Goal: Information Seeking & Learning: Compare options

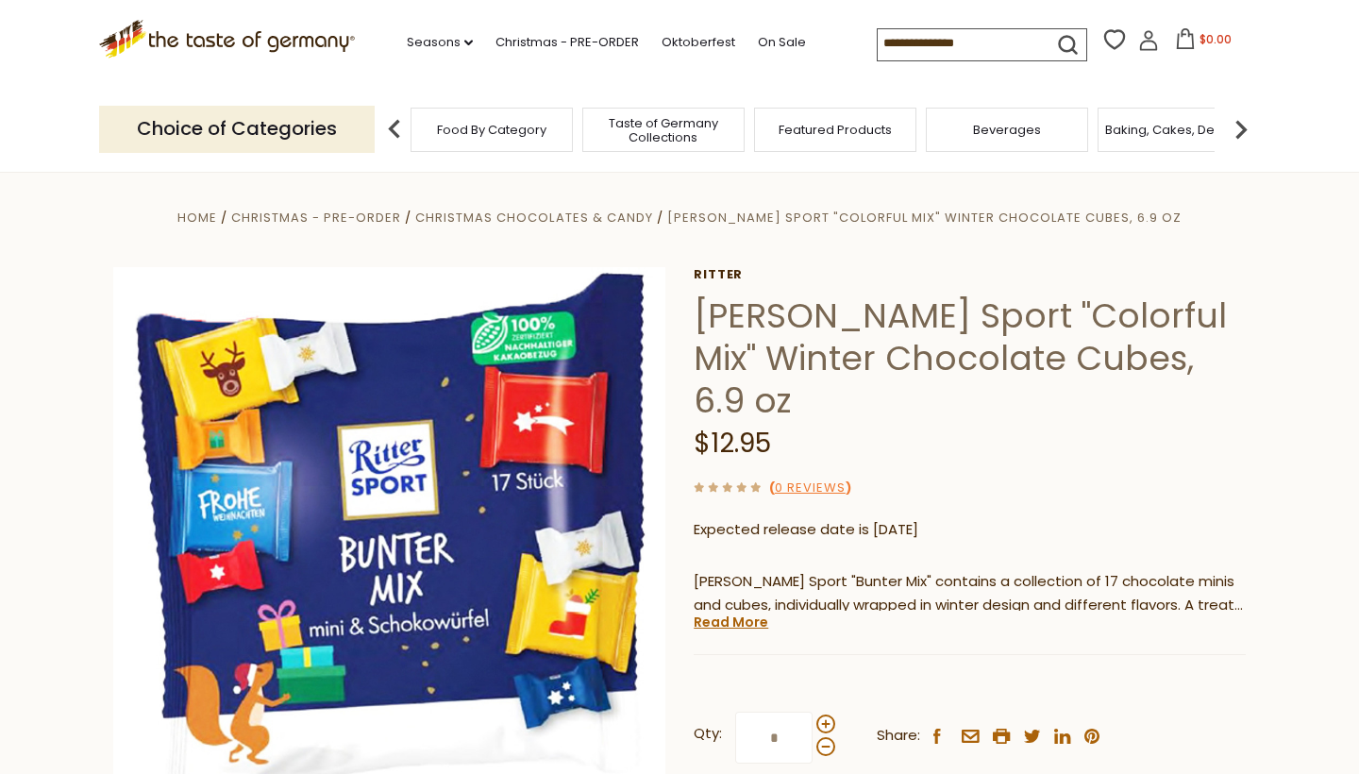
click at [683, 142] on div "Taste of Germany Collections" at bounding box center [663, 130] width 162 height 44
click at [758, 44] on link "On Sale" at bounding box center [782, 42] width 48 height 21
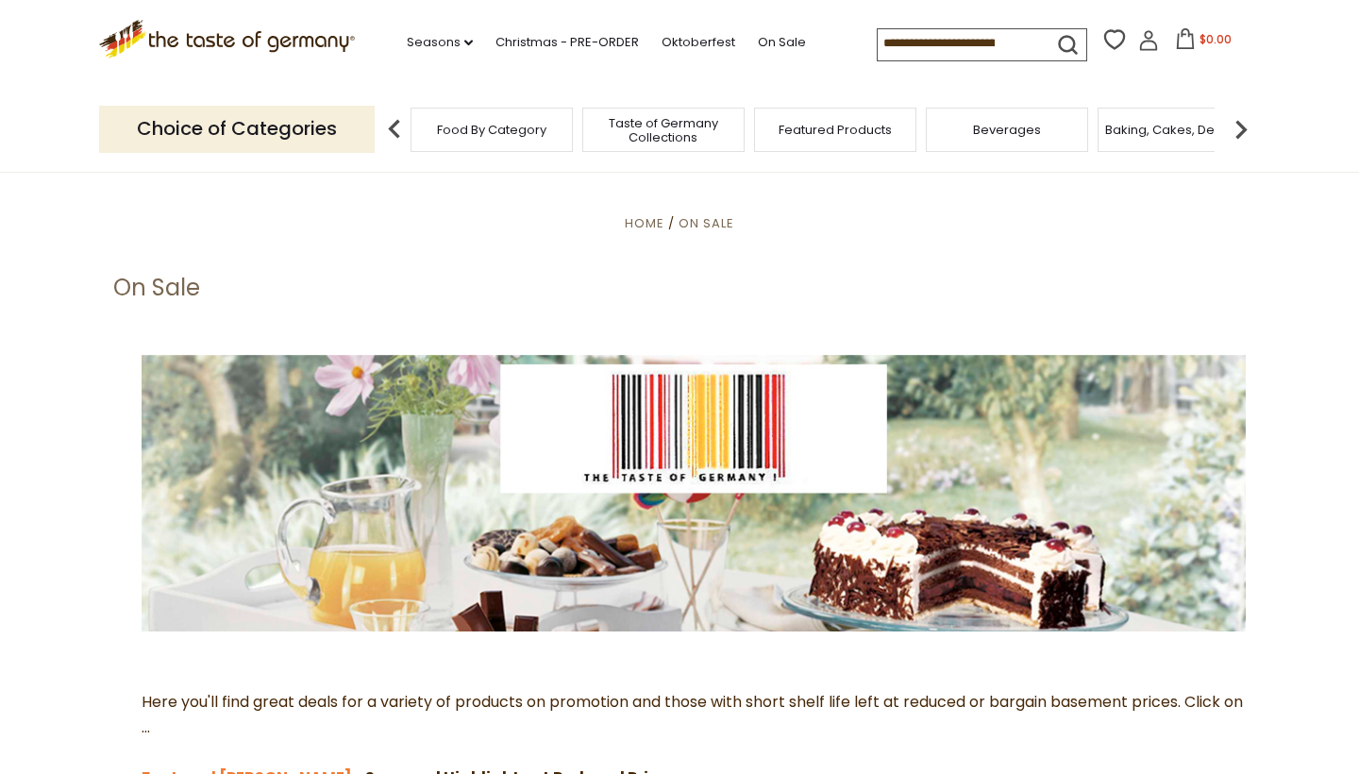
scroll to position [37, 0]
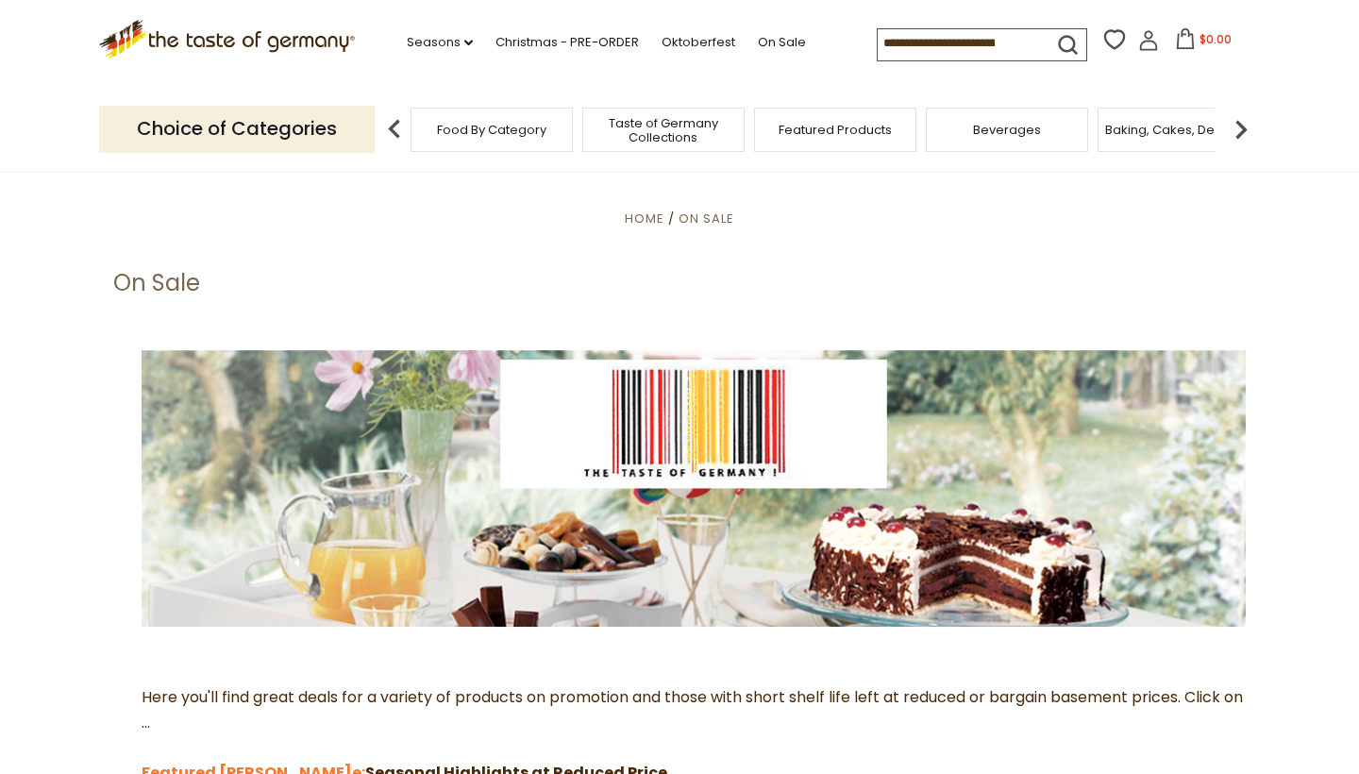
click at [1239, 126] on img at bounding box center [1241, 129] width 38 height 38
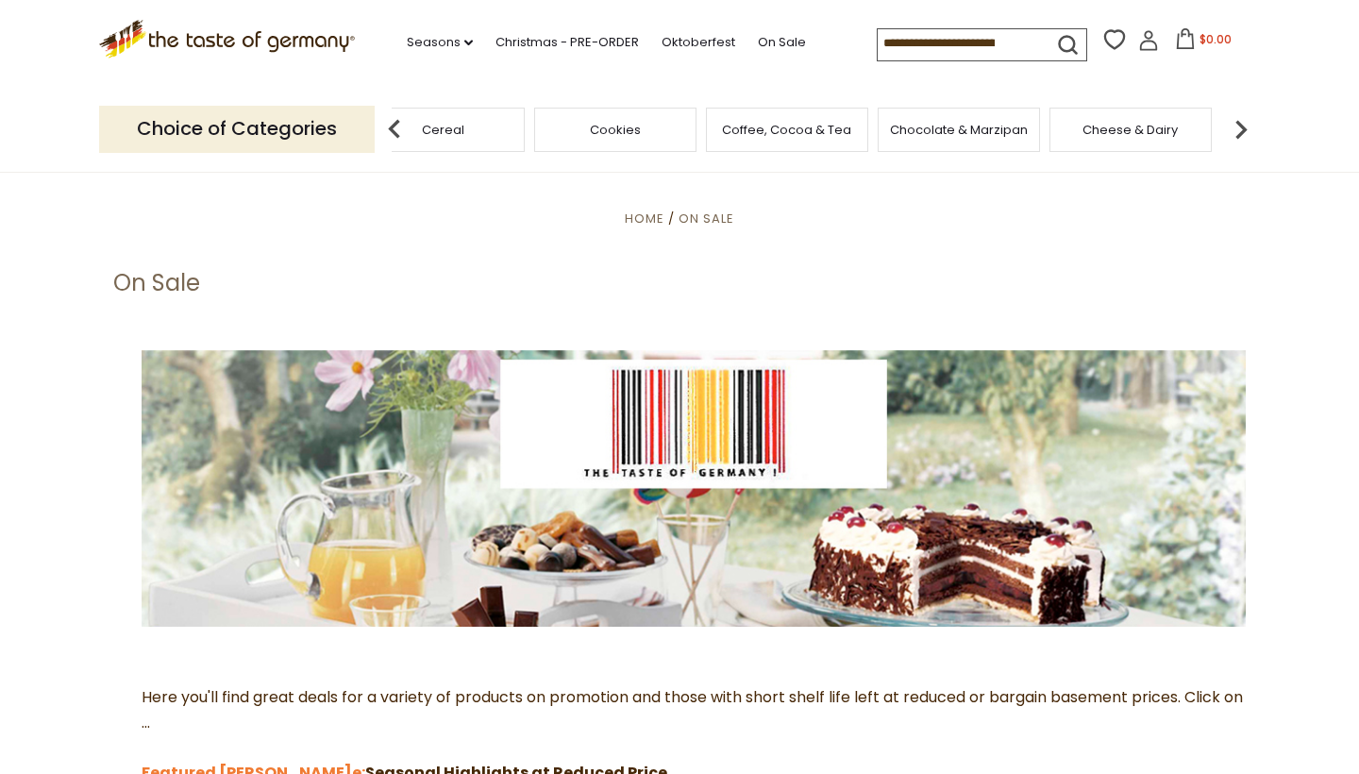
click at [958, 123] on span "Chocolate & Marzipan" at bounding box center [959, 130] width 138 height 14
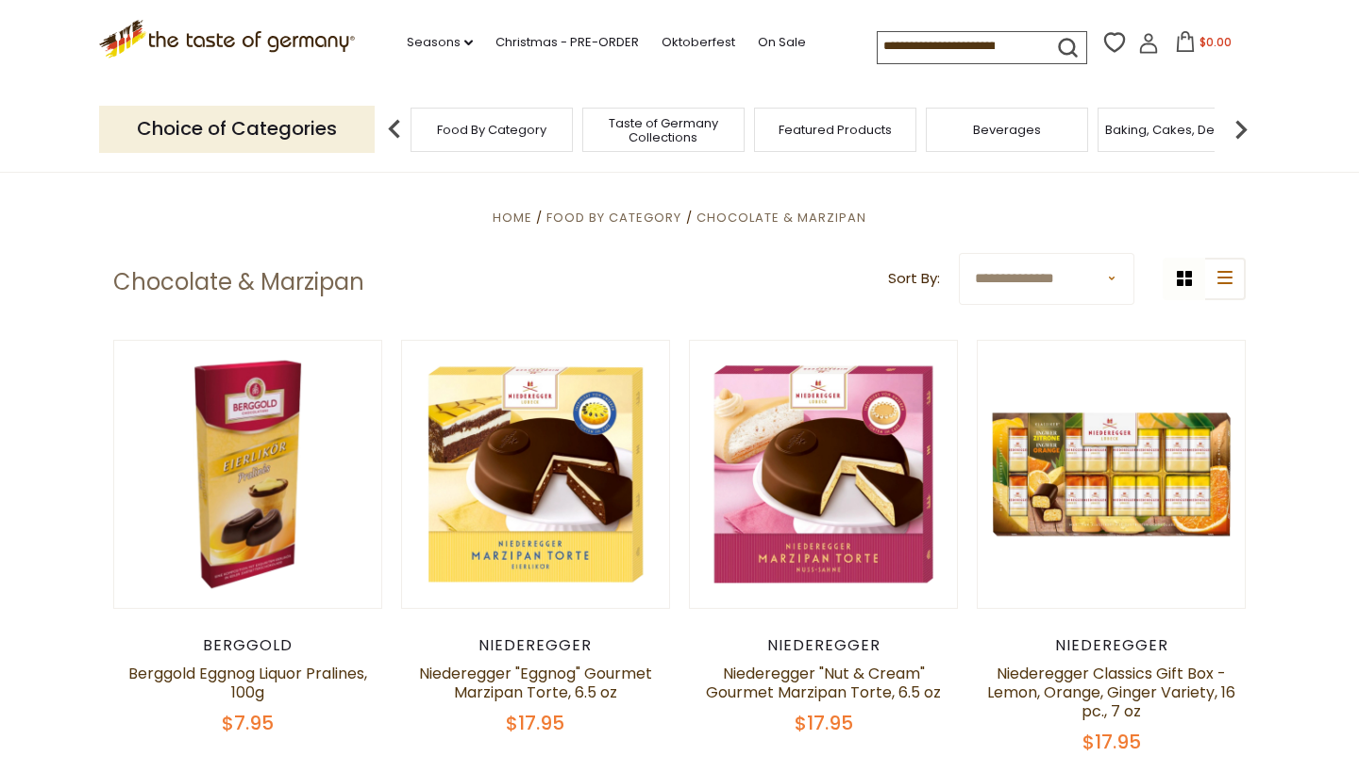
scroll to position [381, 0]
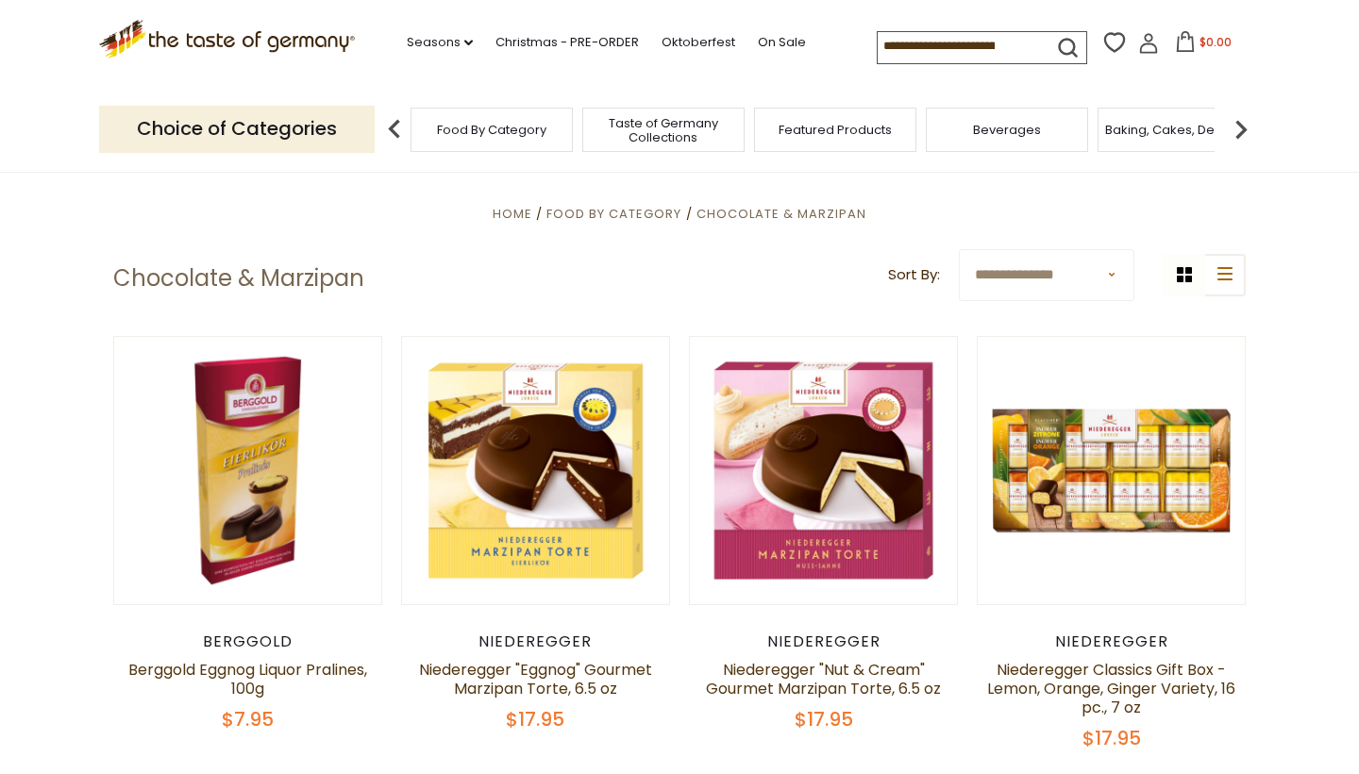
select select "********"
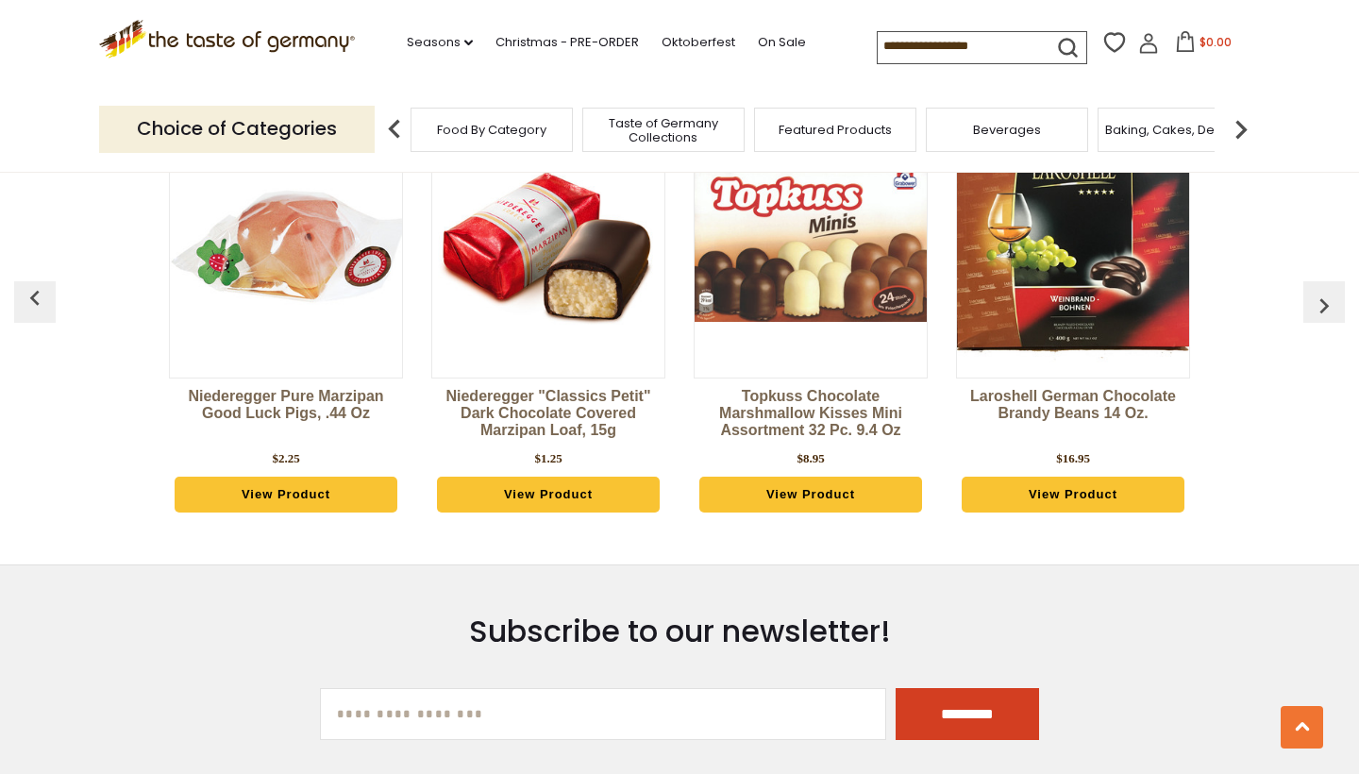
scroll to position [5260, 0]
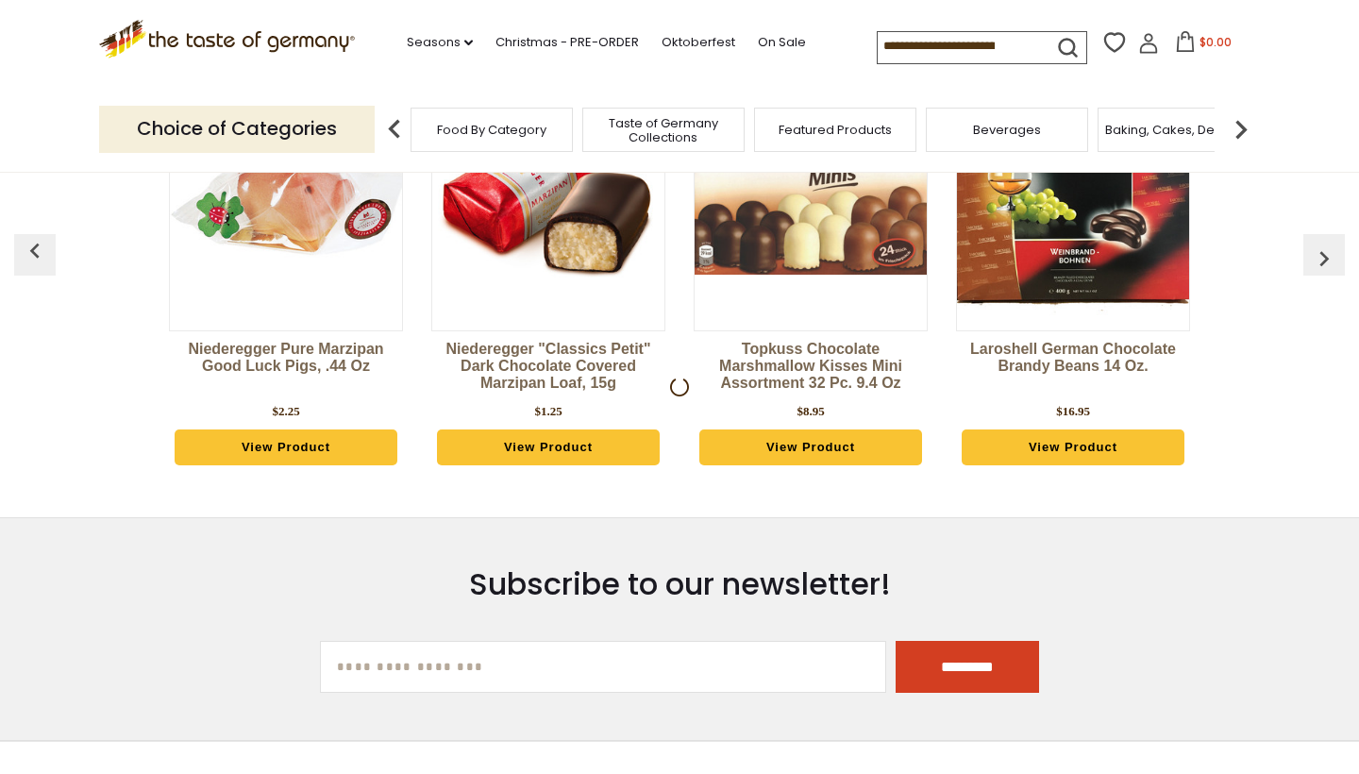
scroll to position [381, 0]
